Goal: Navigation & Orientation: Understand site structure

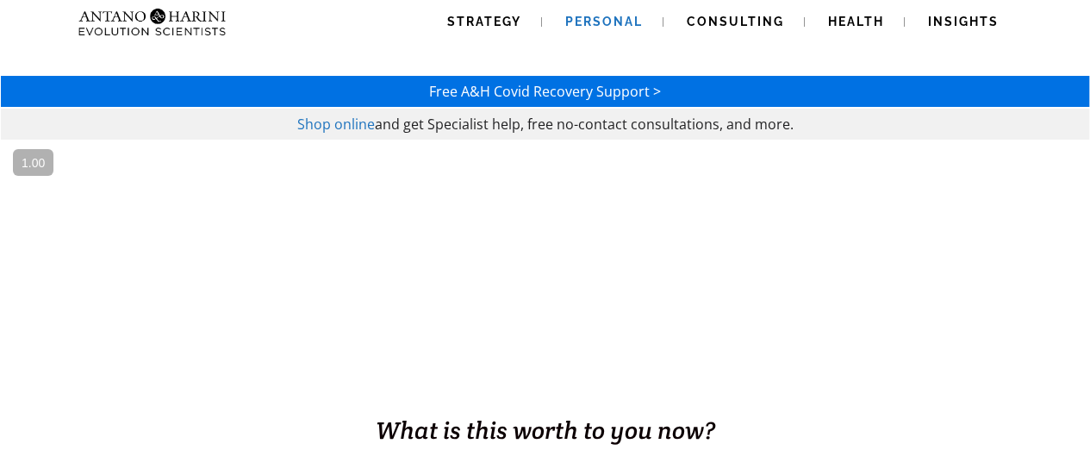
click at [609, 27] on span "Personal" at bounding box center [604, 22] width 78 height 14
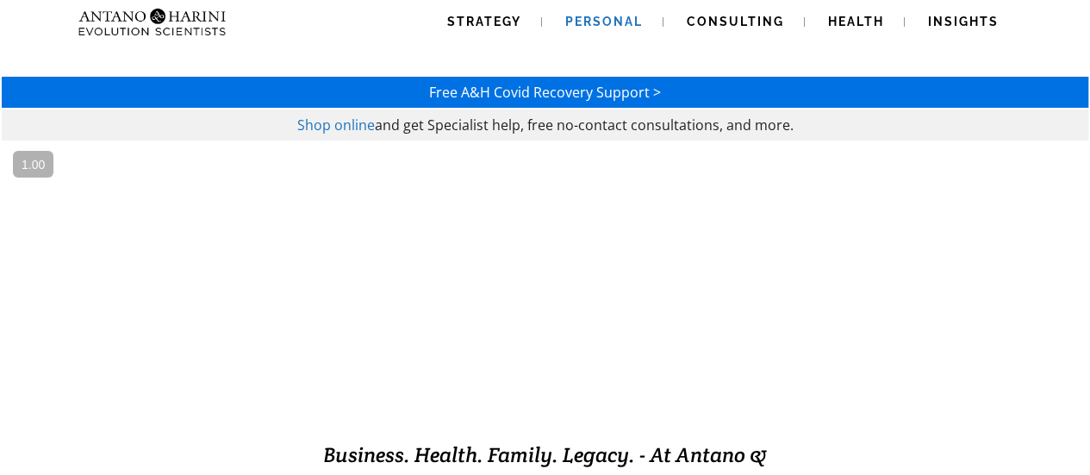
click at [164, 9] on img at bounding box center [153, 22] width 162 height 44
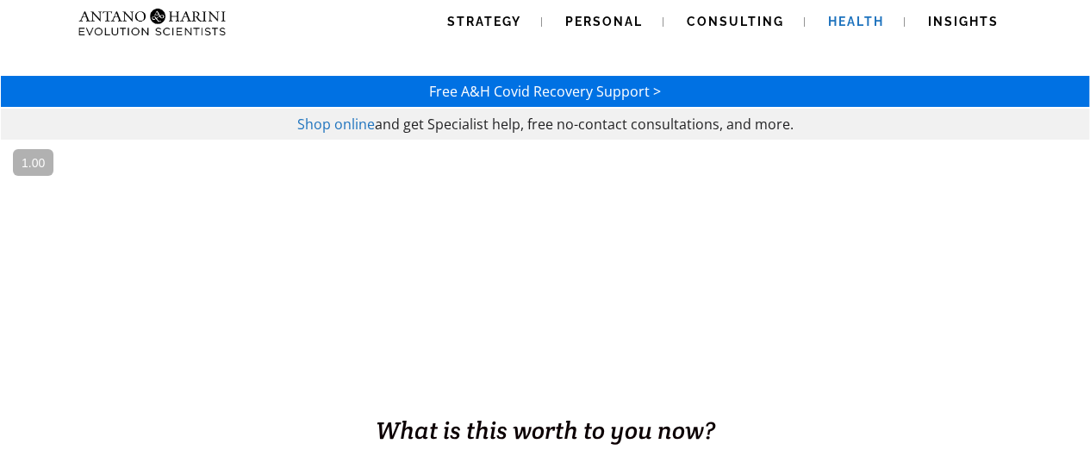
click at [837, 27] on span "Health" at bounding box center [856, 22] width 56 height 14
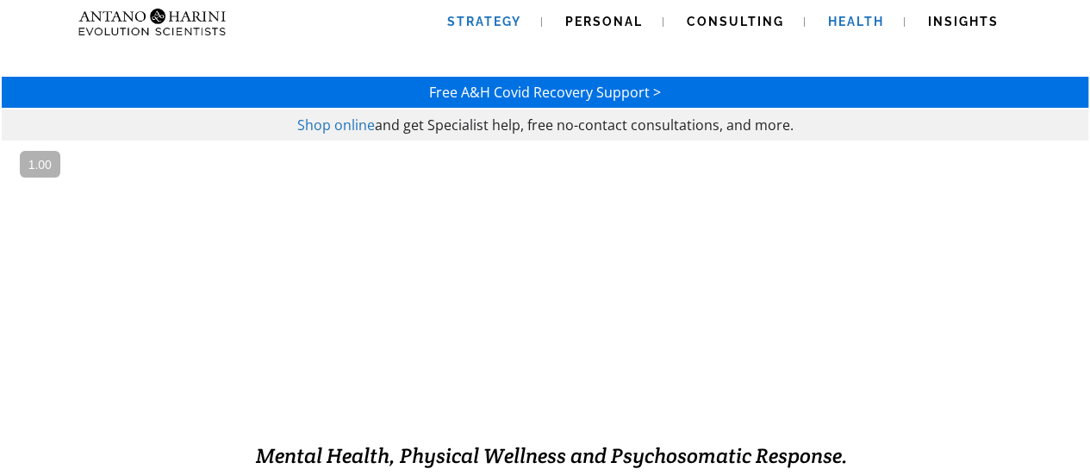
click at [479, 13] on link "Strategy" at bounding box center [484, 22] width 115 height 44
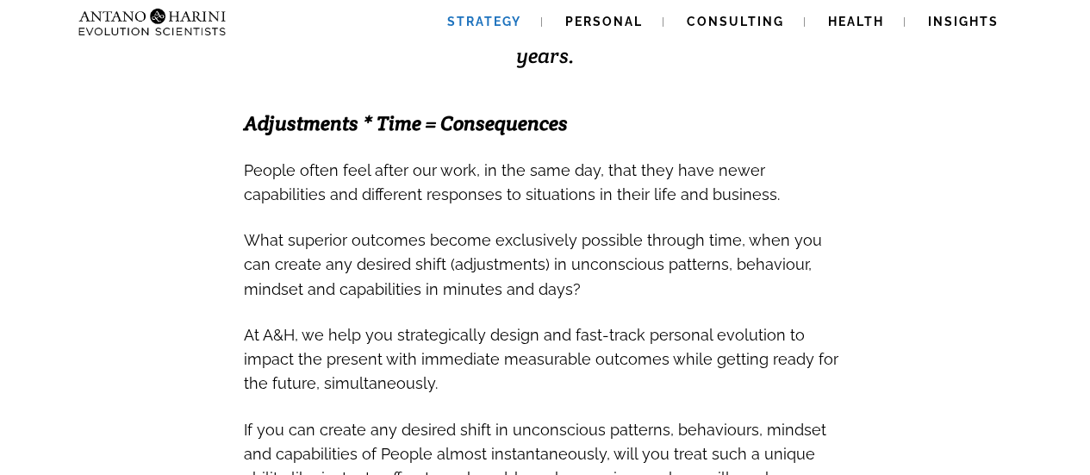
scroll to position [568, 0]
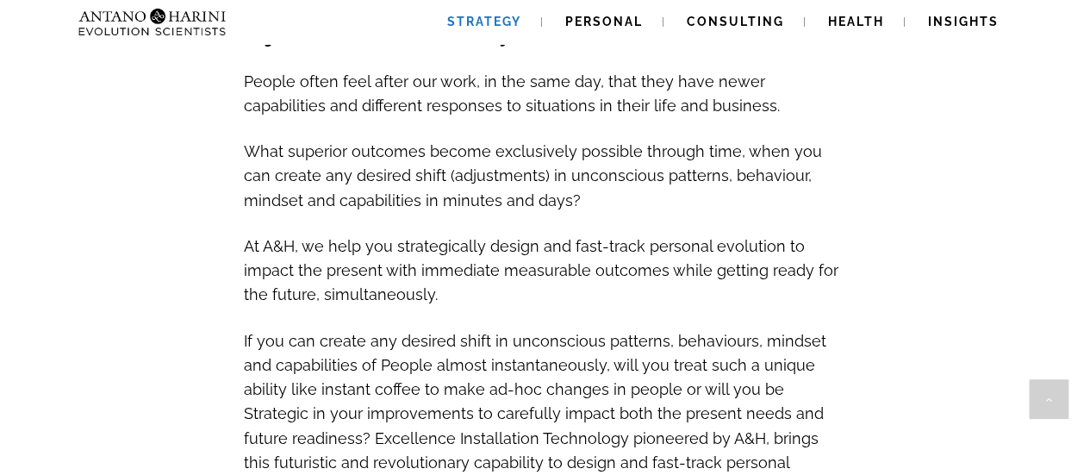
scroll to position [659, 0]
